Goal: Task Accomplishment & Management: Complete application form

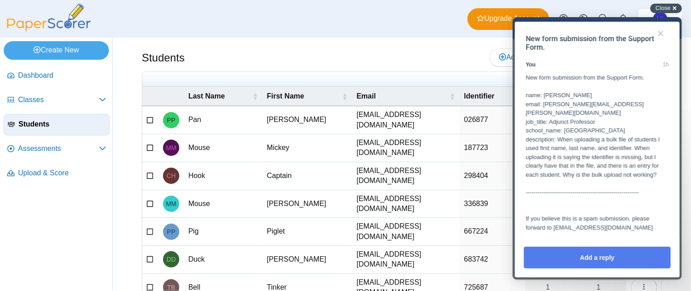
scroll to position [428, 0]
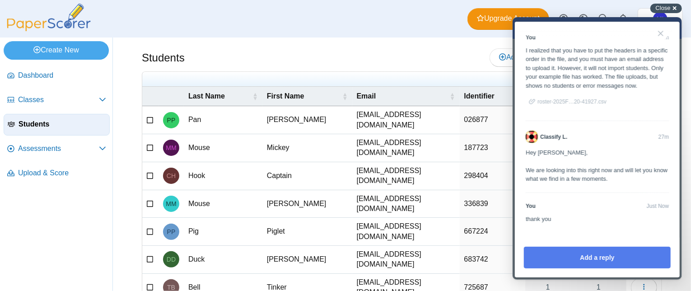
drag, startPoint x: 673, startPoint y: 7, endPoint x: 674, endPoint y: 14, distance: 7.4
click at [673, 7] on div "Close cross-small" at bounding box center [666, 8] width 32 height 9
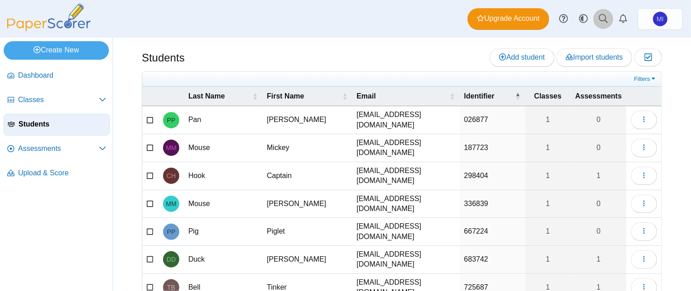
click at [605, 20] on use at bounding box center [603, 18] width 9 height 9
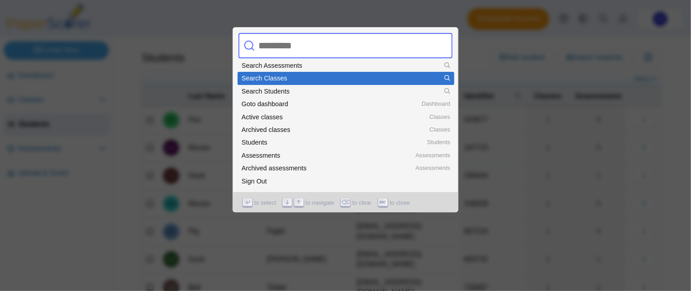
click at [675, 172] on div at bounding box center [345, 145] width 691 height 291
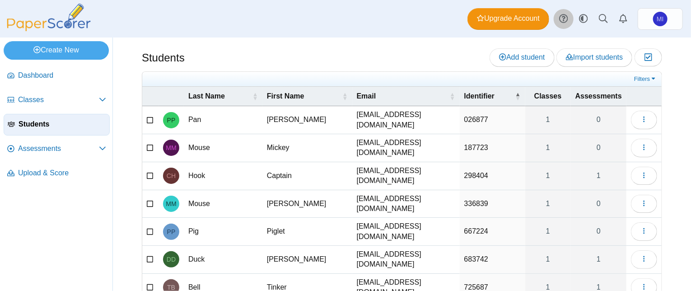
click at [564, 20] on use at bounding box center [563, 18] width 9 height 9
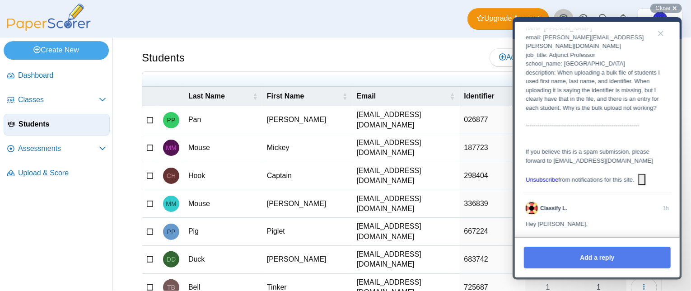
scroll to position [0, 0]
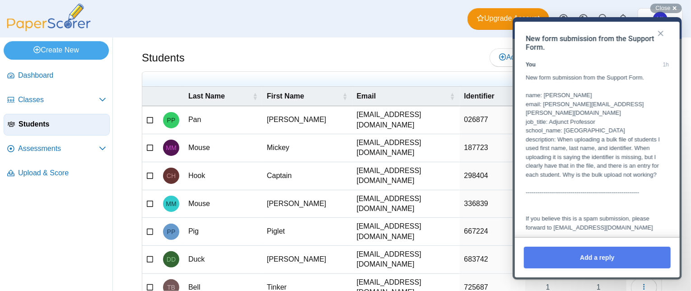
click at [659, 34] on button "Close" at bounding box center [660, 33] width 14 height 14
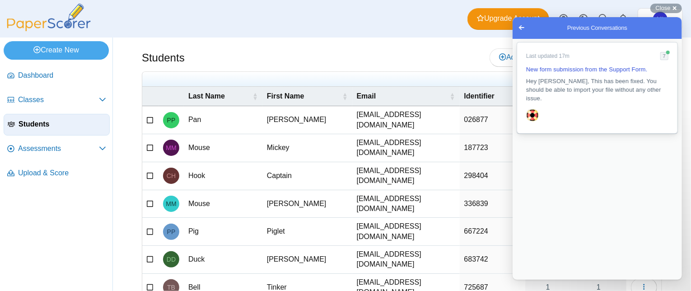
click at [588, 79] on span "Hey Melissa, This has been fixed. You should be able to import your file withou…" at bounding box center [592, 89] width 135 height 24
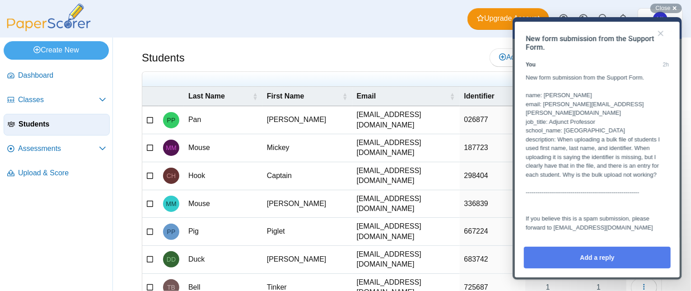
scroll to position [500, 0]
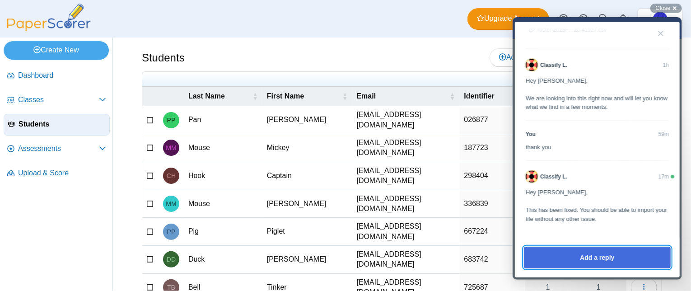
click at [589, 257] on button "Add a reply" at bounding box center [596, 257] width 147 height 22
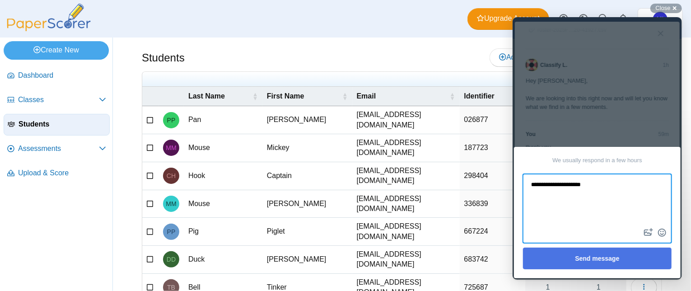
type textarea "**********"
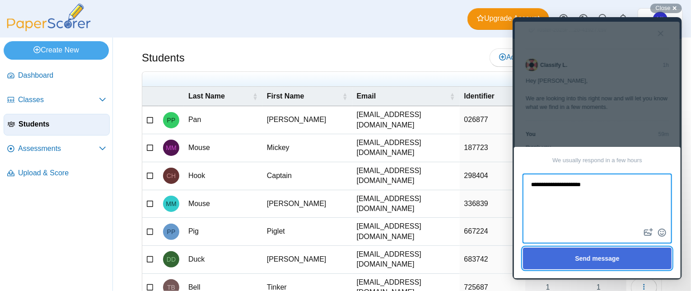
click at [609, 256] on button "Send message" at bounding box center [596, 258] width 149 height 22
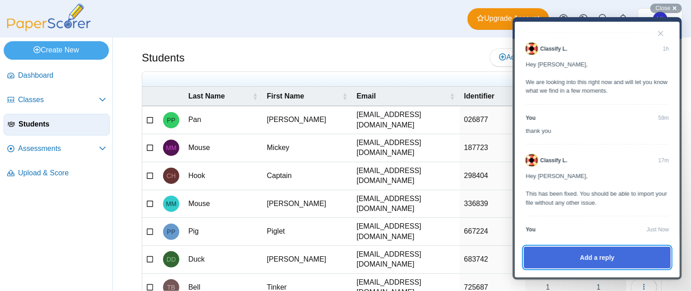
scroll to position [540, 0]
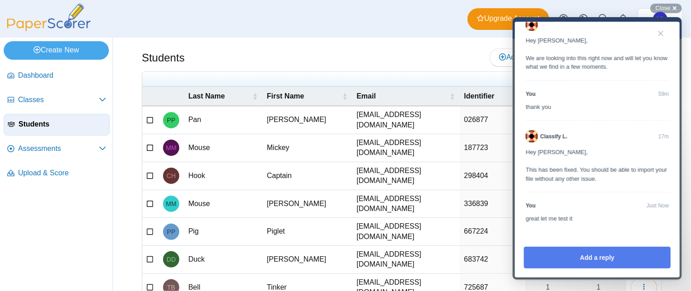
click at [412, 32] on div "Dashboard Classes Archived classes Students Assessments" at bounding box center [345, 18] width 691 height 37
click at [663, 35] on button "Close" at bounding box center [660, 33] width 14 height 14
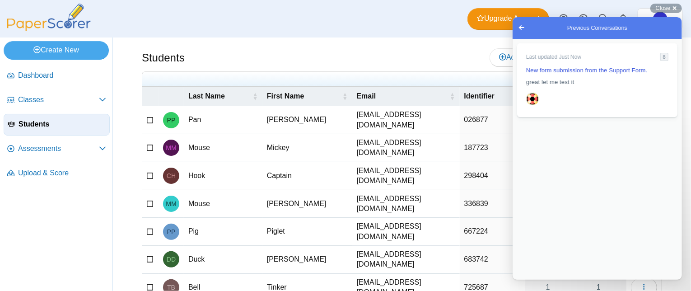
click at [433, 27] on div "Dashboard Classes Archived classes Students Assessments" at bounding box center [345, 18] width 691 height 37
click at [522, 26] on span "Go back" at bounding box center [521, 27] width 11 height 11
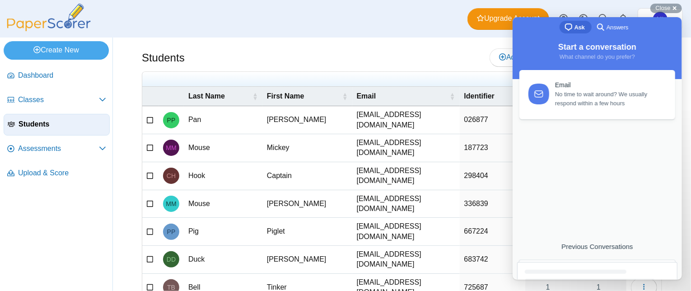
click at [679, 3] on div "Dashboard Classes Archived classes Students Assessments" at bounding box center [345, 18] width 691 height 37
click at [675, 7] on div "Close cross-small" at bounding box center [666, 8] width 32 height 9
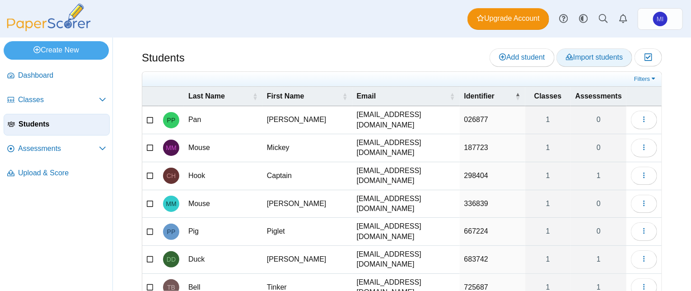
click at [570, 60] on span "Import students" at bounding box center [594, 57] width 57 height 8
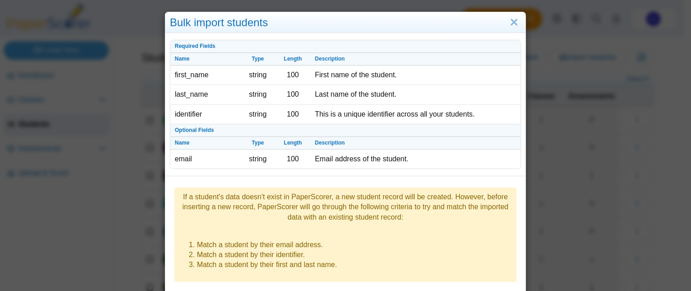
scroll to position [126, 0]
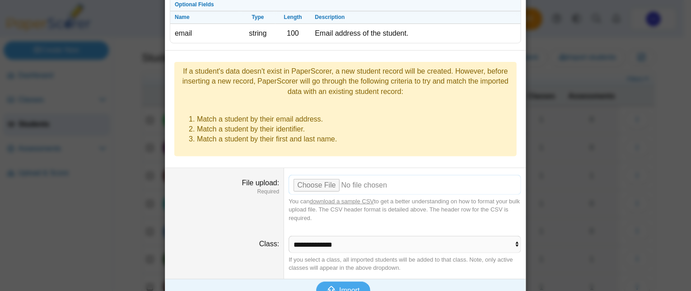
click at [325, 175] on input "File upload" at bounding box center [404, 185] width 233 height 20
type input "**********"
click at [327, 236] on dd "**********" at bounding box center [405, 254] width 242 height 50
click at [321, 236] on select "**********" at bounding box center [404, 244] width 233 height 17
select select "**********"
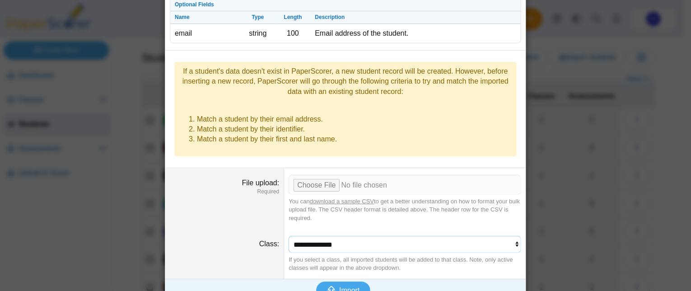
click at [288, 236] on select "**********" at bounding box center [404, 244] width 233 height 17
click at [331, 286] on use "submit" at bounding box center [332, 290] width 10 height 9
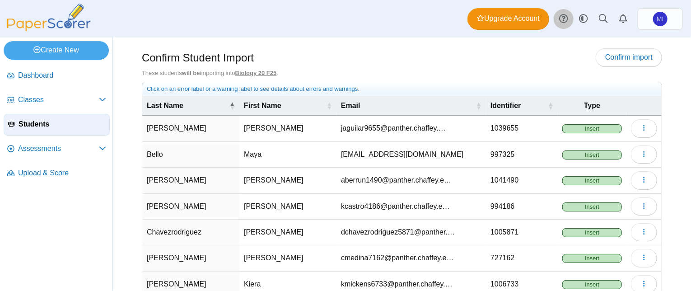
click at [560, 20] on icon at bounding box center [563, 18] width 9 height 9
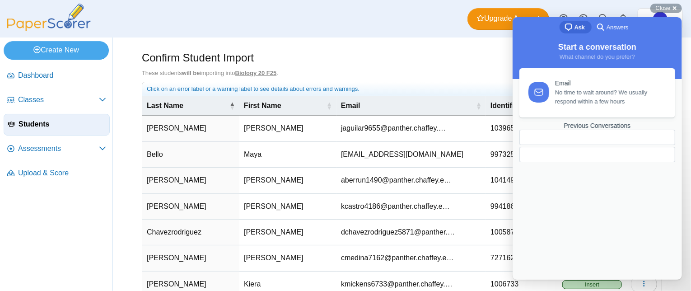
click at [591, 95] on span "No time to wait around? We usually respond within a few hours" at bounding box center [609, 97] width 110 height 18
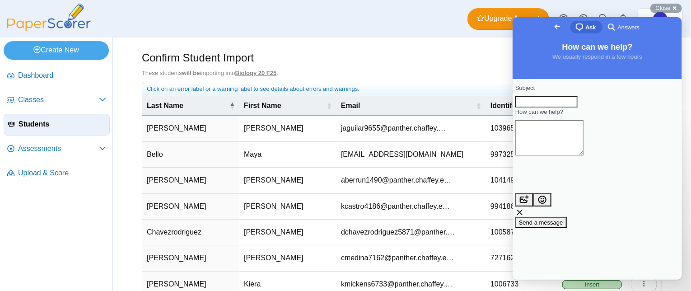
click at [551, 27] on span "Go back" at bounding box center [556, 26] width 11 height 11
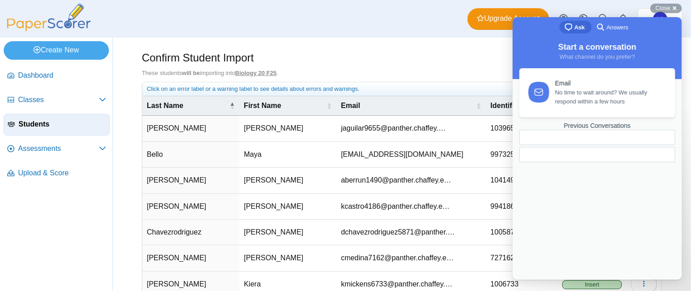
click at [580, 95] on span "No time to wait around? We usually respond within a few hours" at bounding box center [609, 97] width 110 height 18
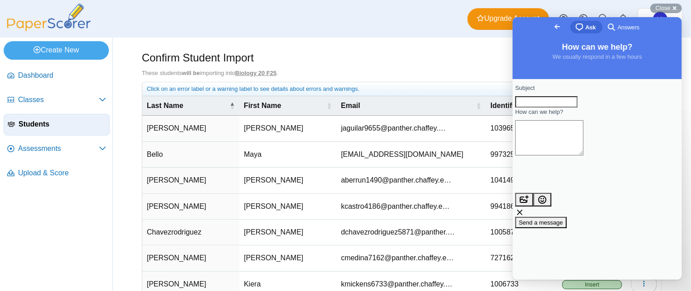
click at [551, 26] on span "Go back" at bounding box center [556, 26] width 11 height 11
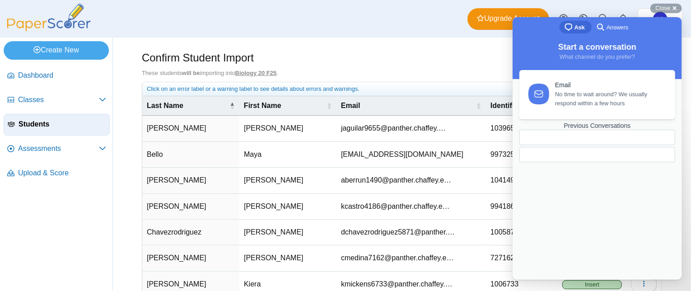
click at [616, 129] on div "Previous Conversations" at bounding box center [597, 125] width 156 height 8
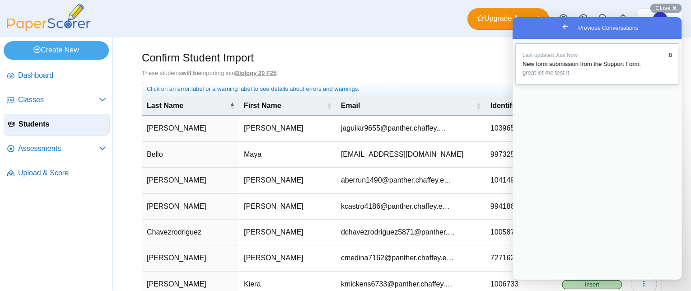
click at [544, 75] on span "great let me test it" at bounding box center [545, 72] width 47 height 7
type textarea "**********"
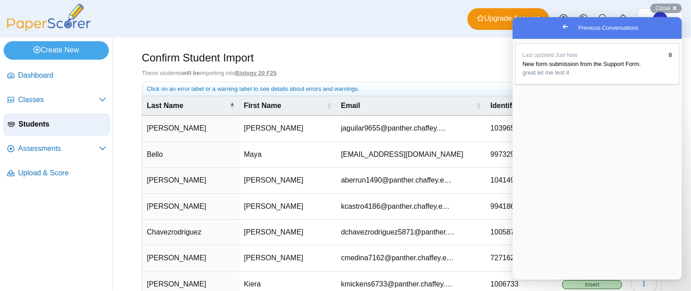
scroll to position [589, 0]
click at [529, 279] on button "Close" at bounding box center [520, 285] width 16 height 12
click at [660, 5] on span "Close" at bounding box center [663, 8] width 15 height 7
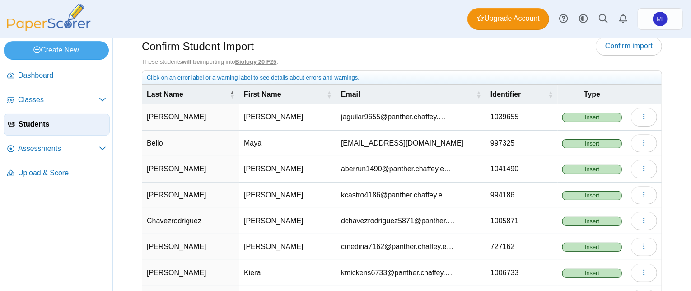
scroll to position [45, 0]
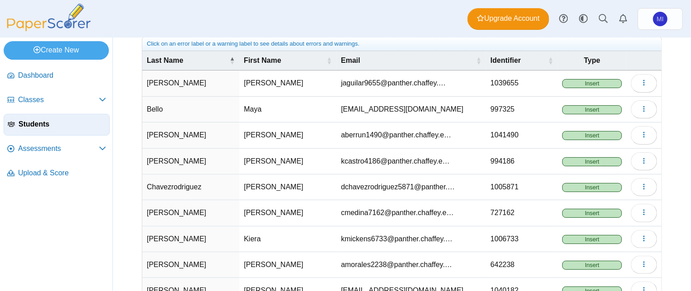
click at [579, 82] on span "Insert" at bounding box center [592, 83] width 60 height 9
click at [631, 84] on button "button" at bounding box center [644, 83] width 26 height 18
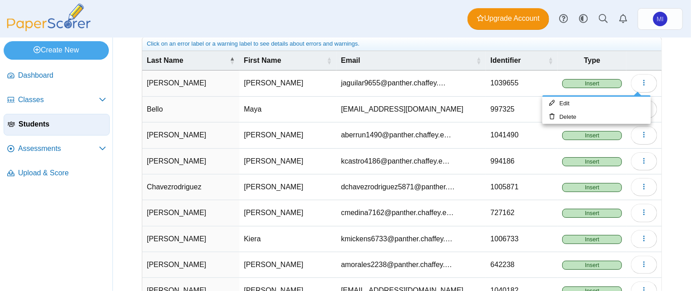
drag, startPoint x: 665, startPoint y: 76, endPoint x: 655, endPoint y: 85, distance: 13.4
click at [665, 75] on div "Confirm Student Import Confirm import These students will be importing into Bio…" at bounding box center [402, 118] width 578 height 253
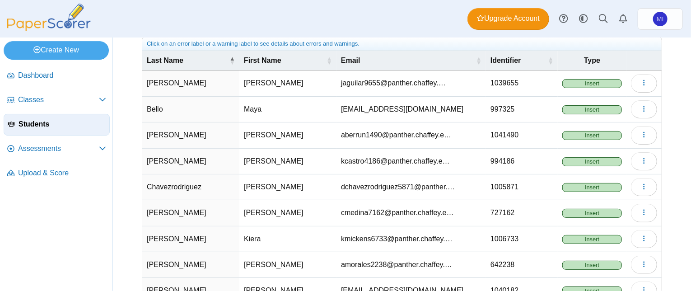
scroll to position [0, 0]
